Goal: Transaction & Acquisition: Purchase product/service

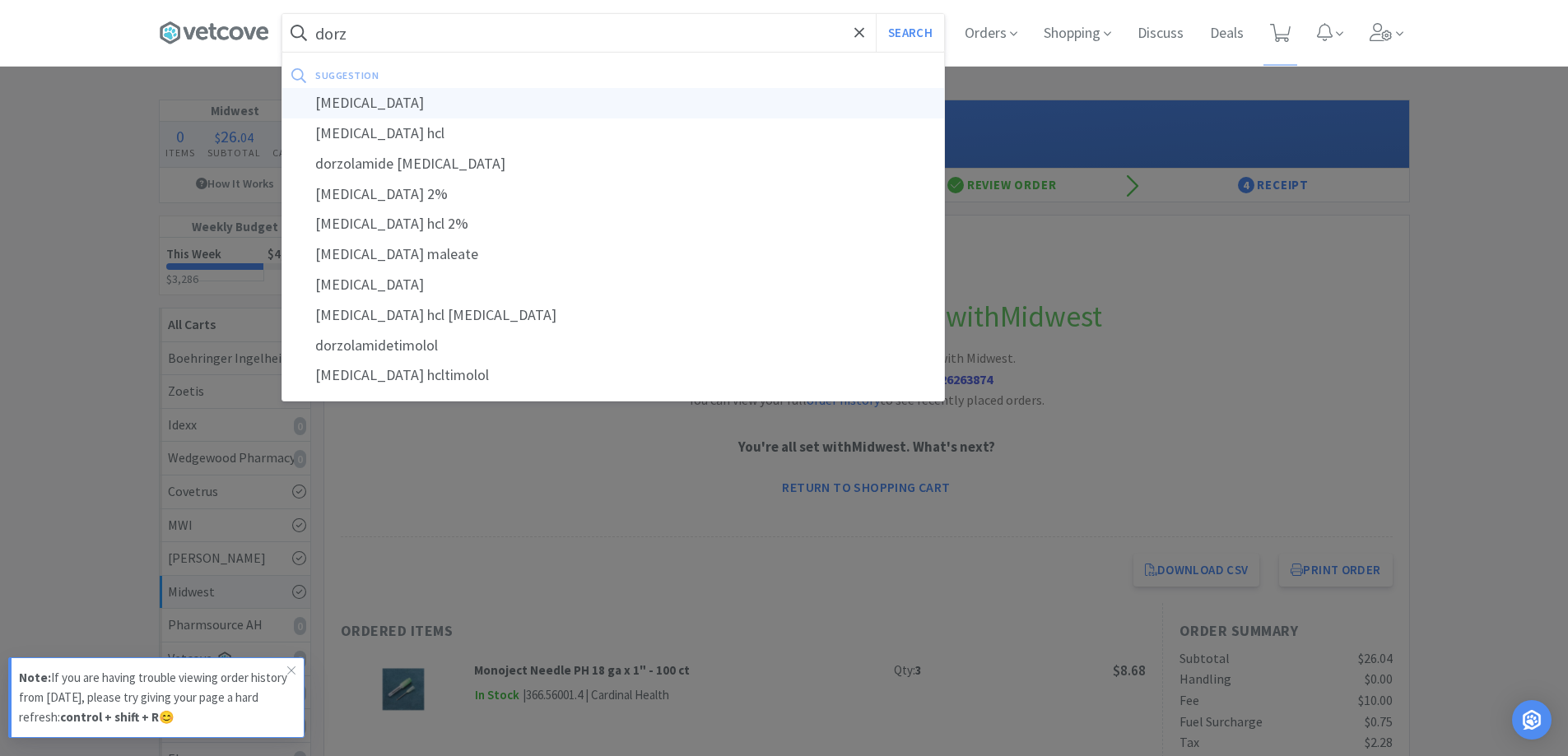
click at [342, 110] on div "[MEDICAL_DATA]" at bounding box center [613, 103] width 661 height 31
type input "[MEDICAL_DATA]"
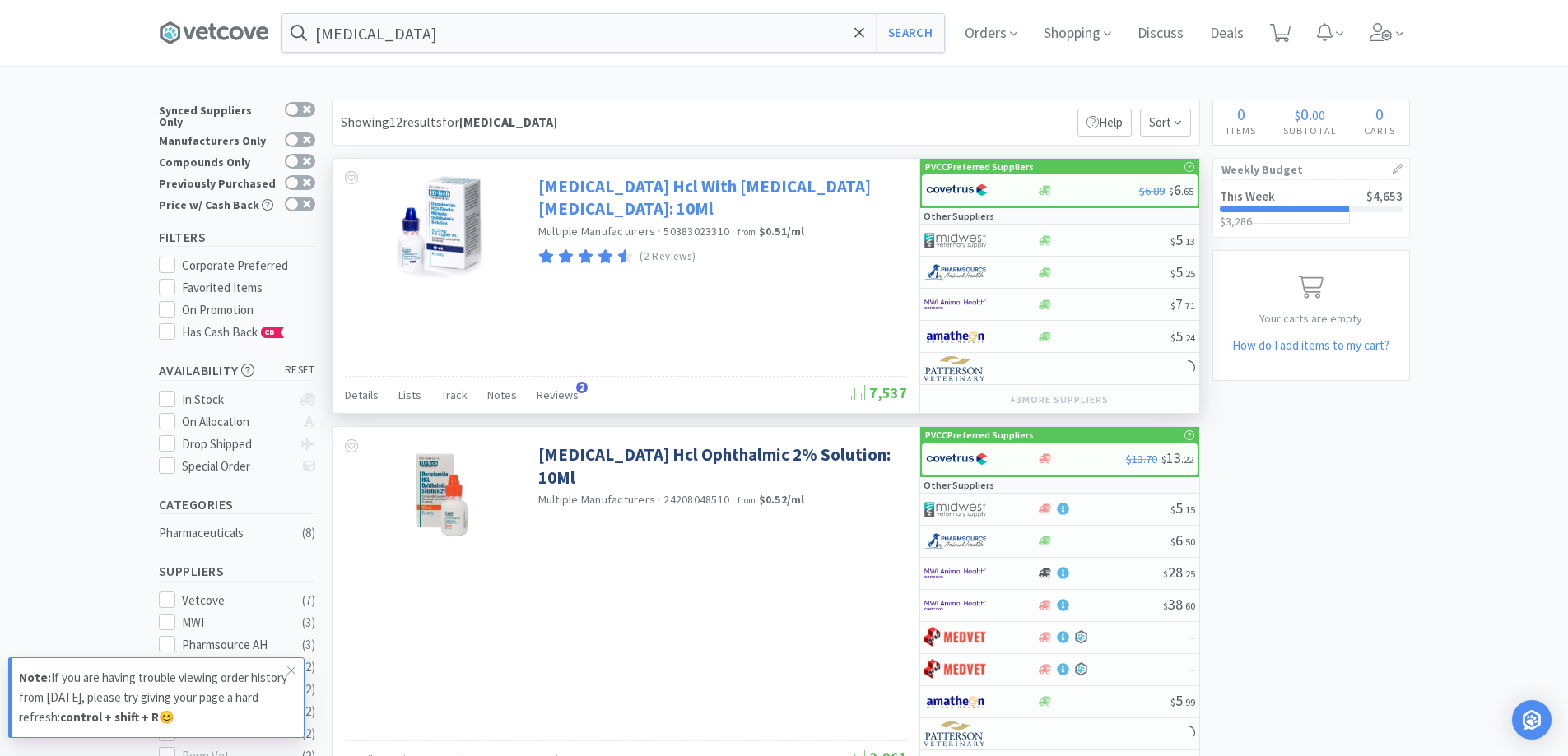
click at [604, 194] on link "[MEDICAL_DATA] Hcl With [MEDICAL_DATA] [MEDICAL_DATA]: 10Ml" at bounding box center [721, 198] width 365 height 45
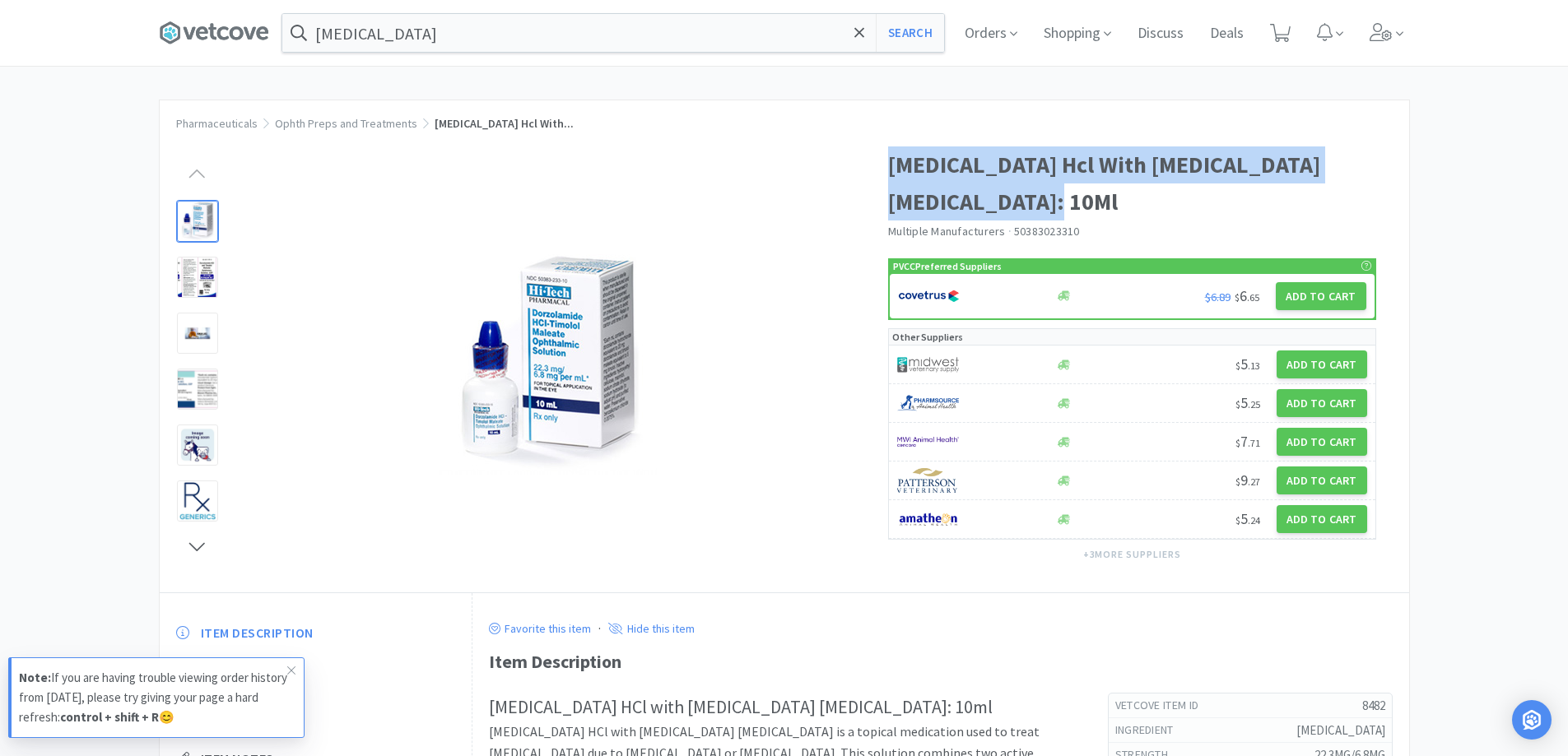
drag, startPoint x: 889, startPoint y: 162, endPoint x: 1050, endPoint y: 209, distance: 167.7
click at [1050, 209] on h1 "[MEDICAL_DATA] Hcl With [MEDICAL_DATA] [MEDICAL_DATA]: 10Ml" at bounding box center [1131, 183] width 488 height 74
copy h1 "[MEDICAL_DATA] Hcl With [MEDICAL_DATA] [MEDICAL_DATA]: 10Ml"
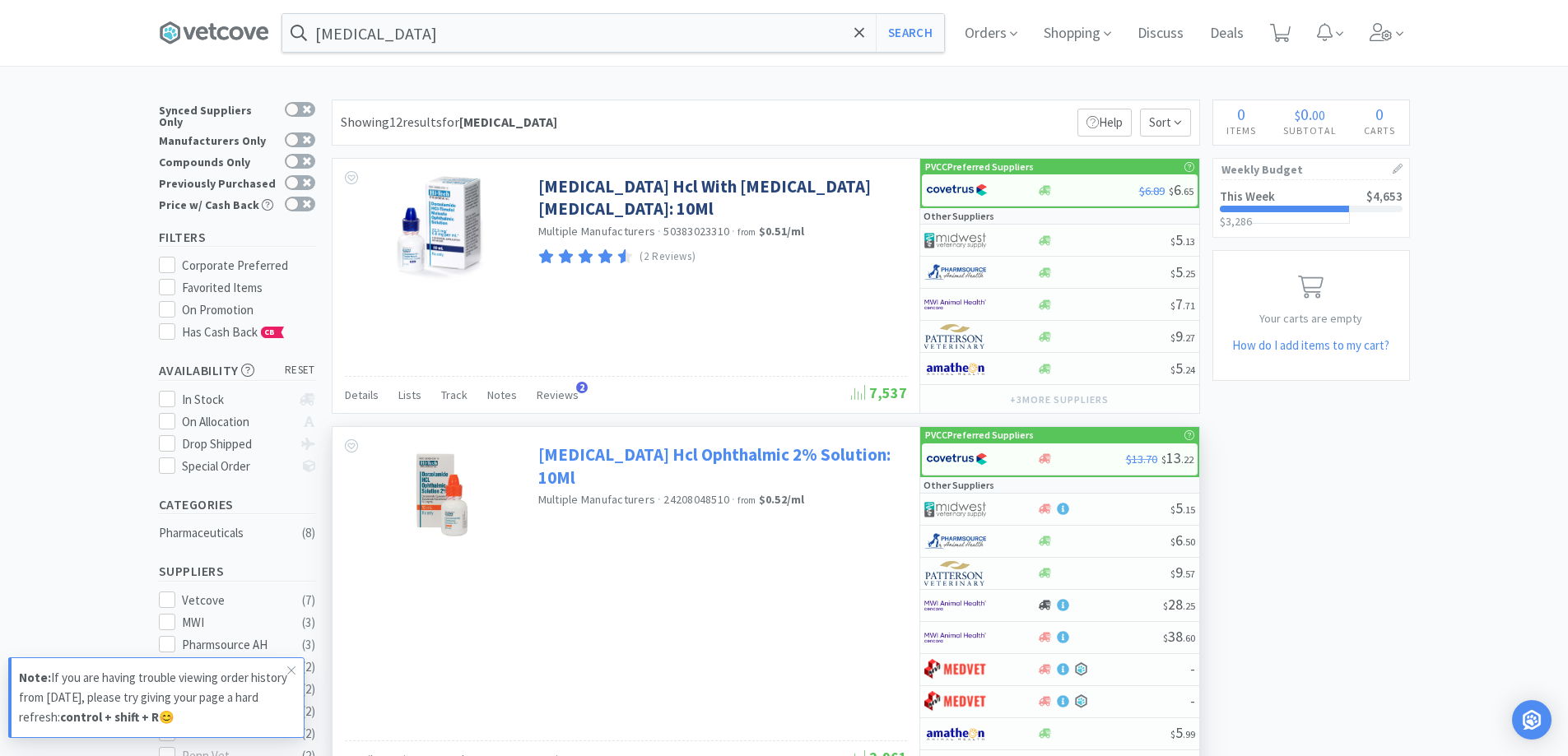
click at [607, 459] on link "[MEDICAL_DATA] Hcl Ophthalmic 2% Solution: 10Ml" at bounding box center [721, 466] width 365 height 45
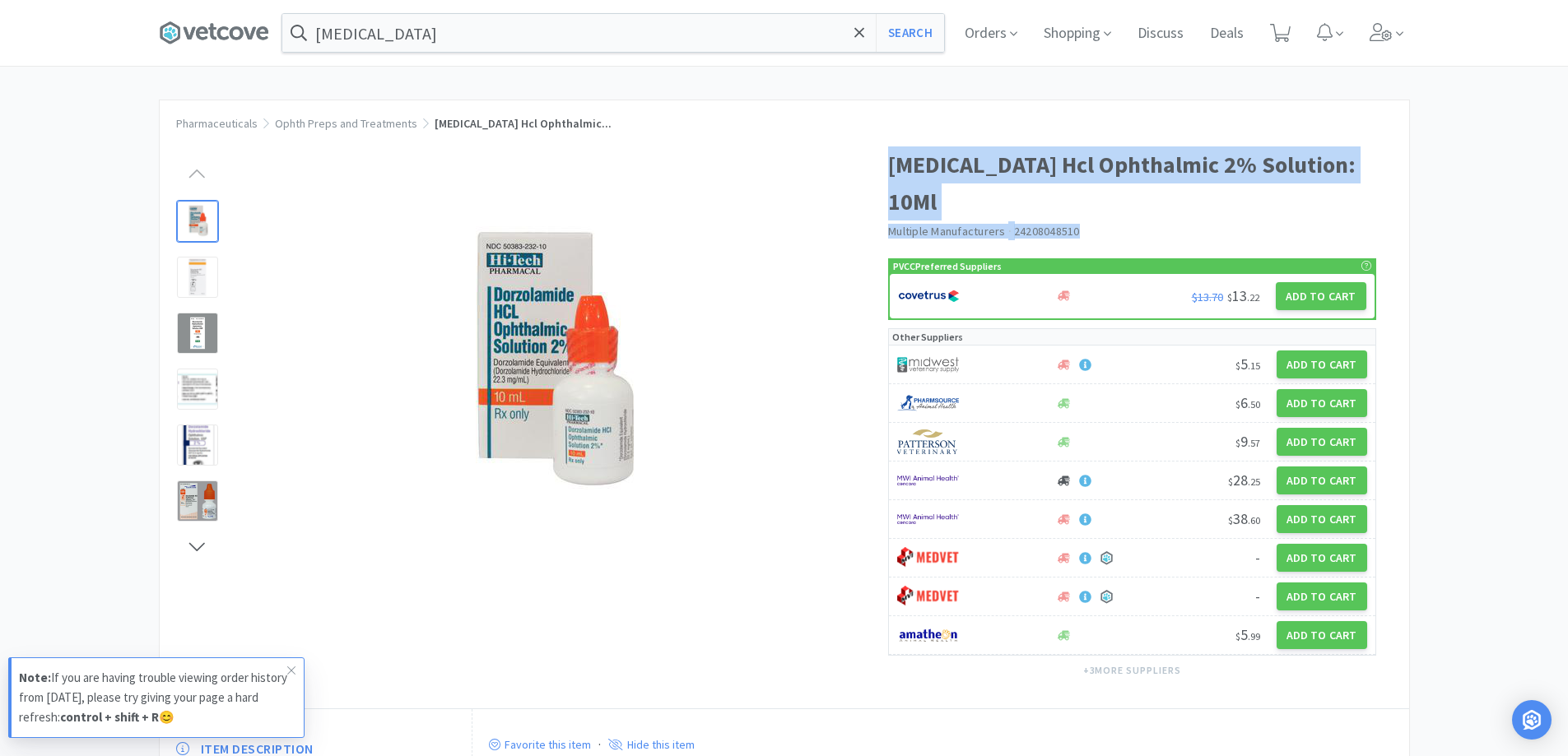
drag, startPoint x: 888, startPoint y: 164, endPoint x: 1368, endPoint y: 183, distance: 480.4
click at [1368, 183] on div "[MEDICAL_DATA] Hcl Ophthalmic 2% Solution: 10Ml Multiple Manufacturers · 242080…" at bounding box center [1148, 419] width 521 height 578
copy div "[MEDICAL_DATA] Hcl Ophthalmic 2% Solution: 10Ml Multiple Manufacturers ·"
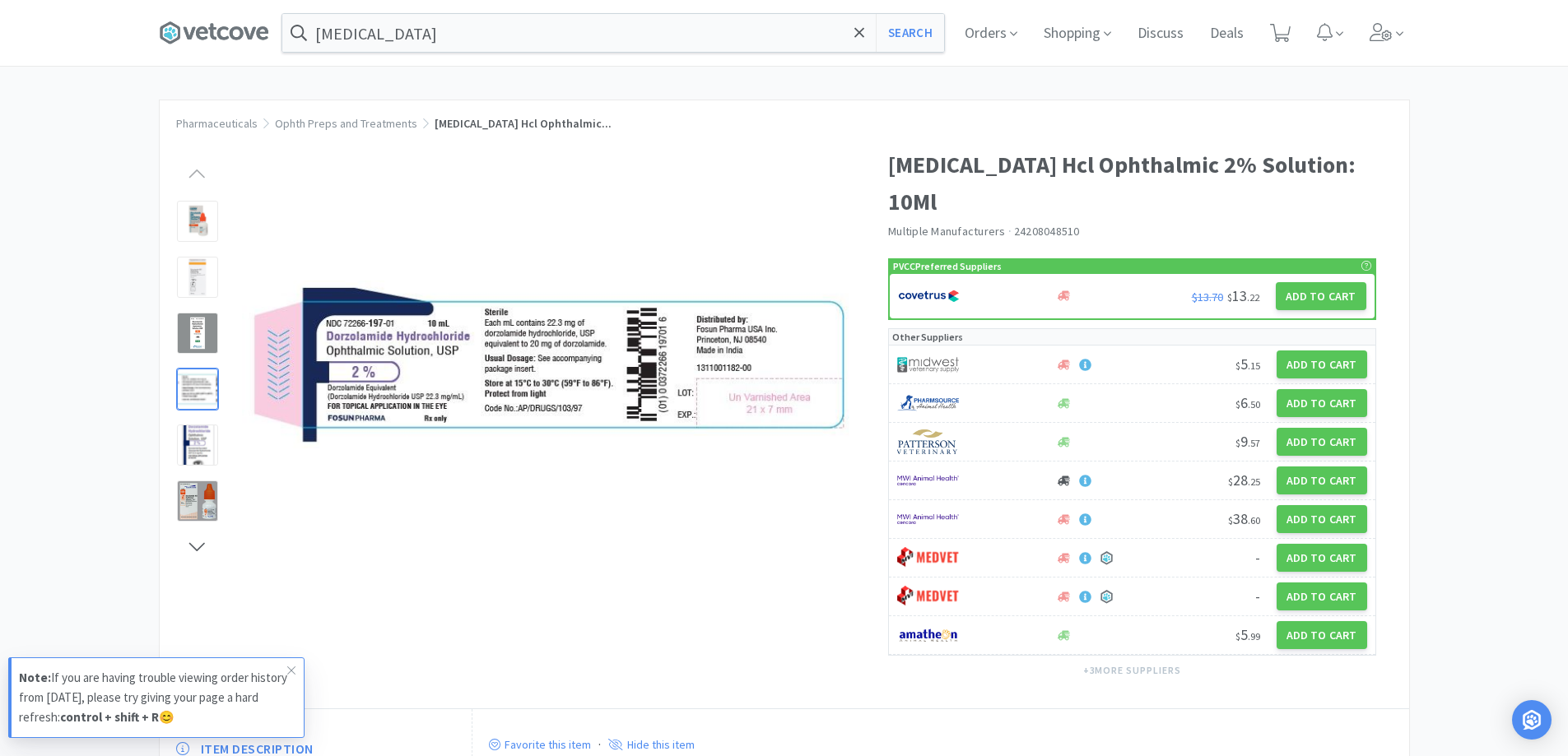
click at [637, 164] on div at bounding box center [565, 365] width 614 height 404
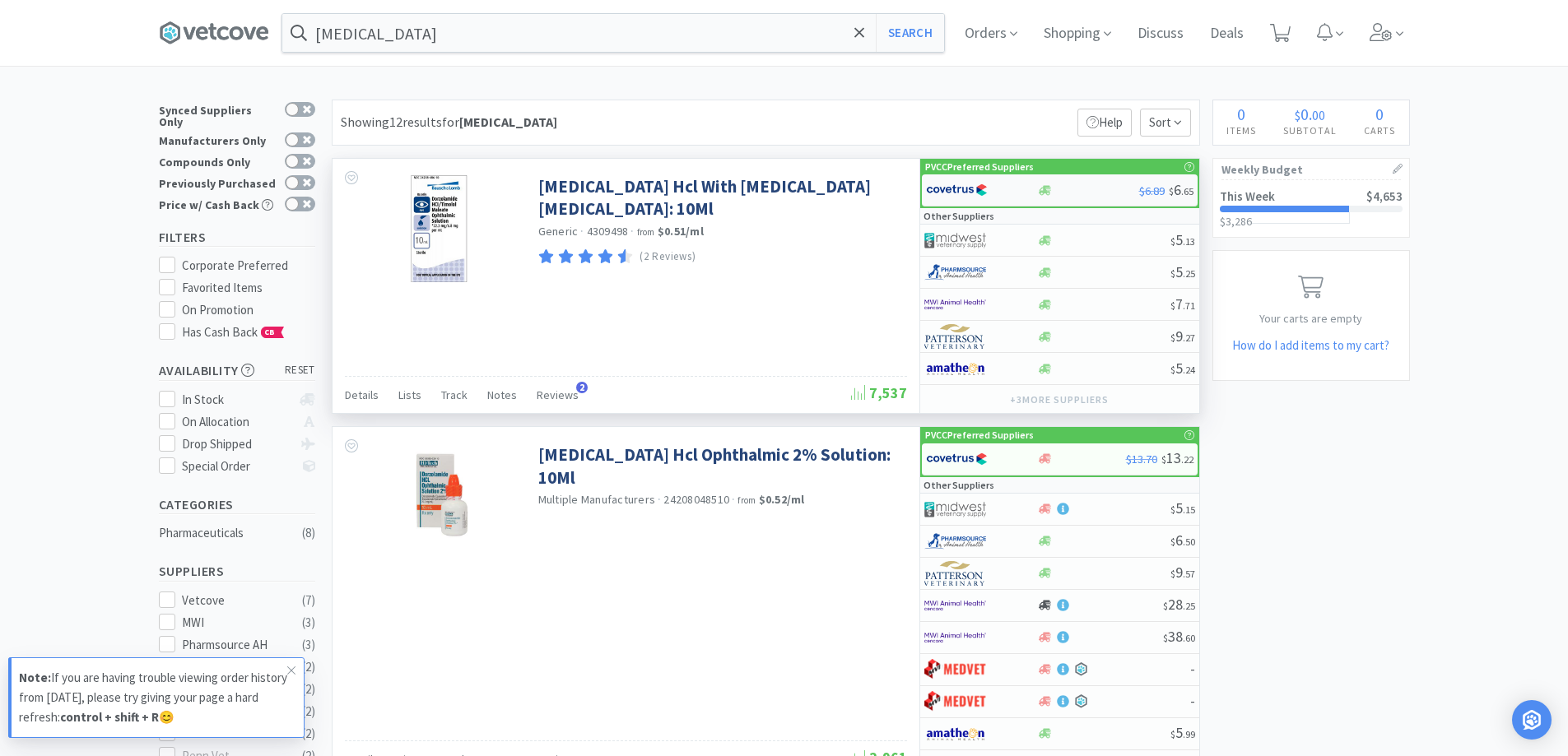
click at [1022, 188] on div at bounding box center [981, 190] width 111 height 28
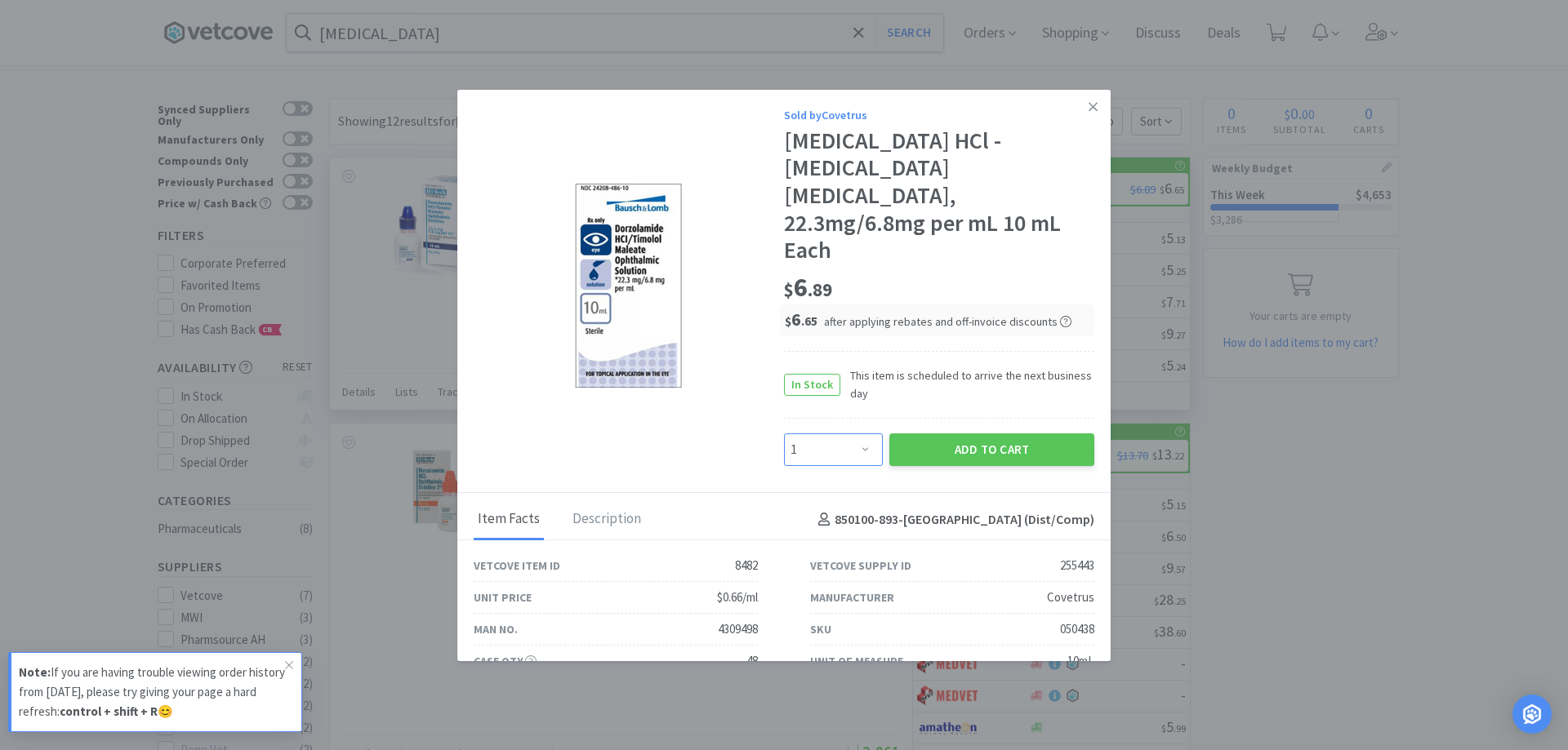
drag, startPoint x: 850, startPoint y: 420, endPoint x: 850, endPoint y: 412, distance: 8.0
click at [850, 434] on select "Enter Quantity 1 2 3 4 5 6 7 8 9 10 11 12 13 14 15 16 17 18 19 20 Enter Quantity" at bounding box center [833, 450] width 98 height 32
select select "3"
click at [784, 434] on select "Enter Quantity 1 2 3 4 5 6 7 8 9 10 11 12 13 14 15 16 17 18 19 20 Enter Quantity" at bounding box center [833, 450] width 98 height 32
click at [959, 434] on button "Add to Cart" at bounding box center [991, 450] width 205 height 32
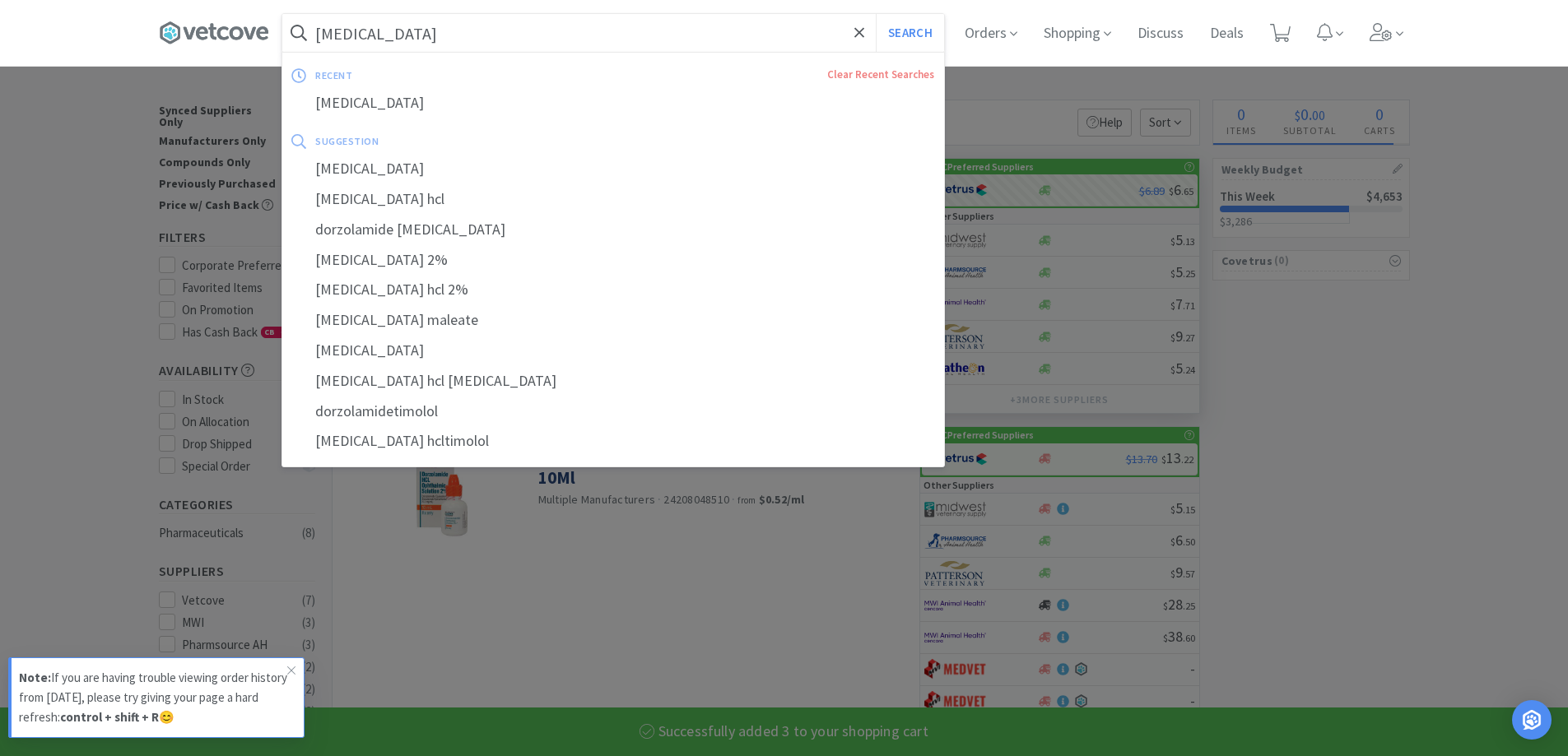
click at [438, 35] on input "[MEDICAL_DATA]" at bounding box center [613, 33] width 661 height 38
select select "3"
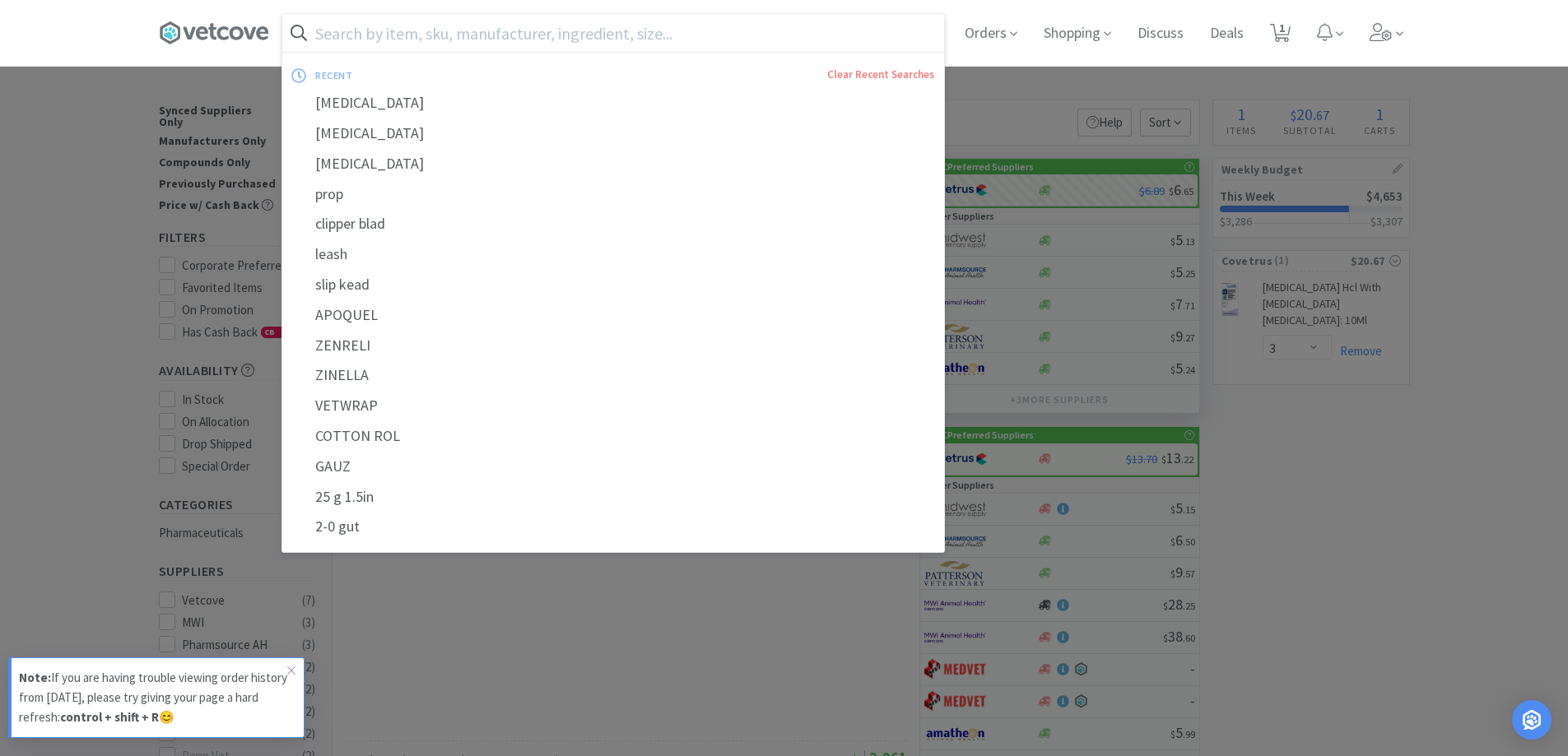
click at [992, 74] on div at bounding box center [784, 378] width 1568 height 756
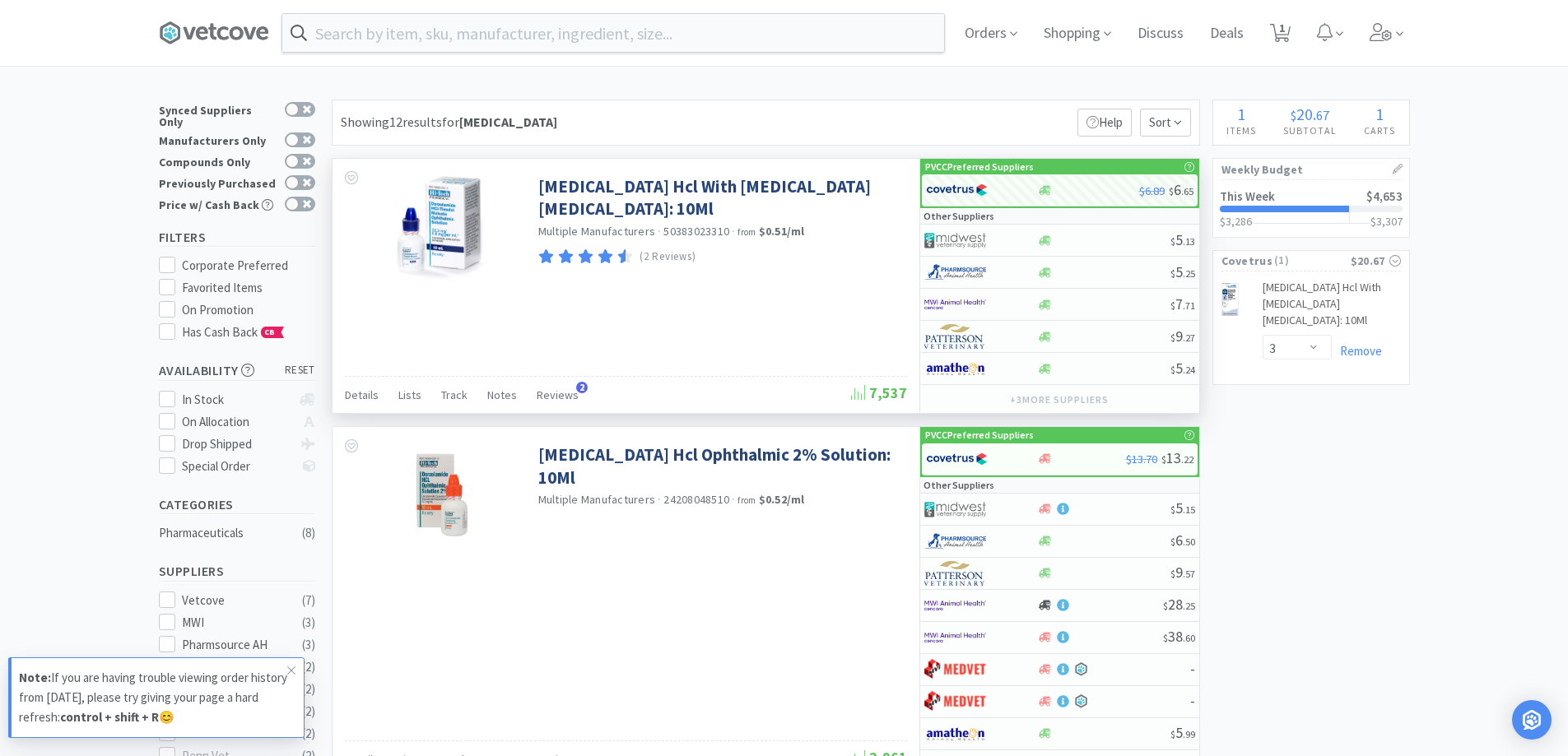
scroll to position [662, 0]
